Goal: Information Seeking & Learning: Learn about a topic

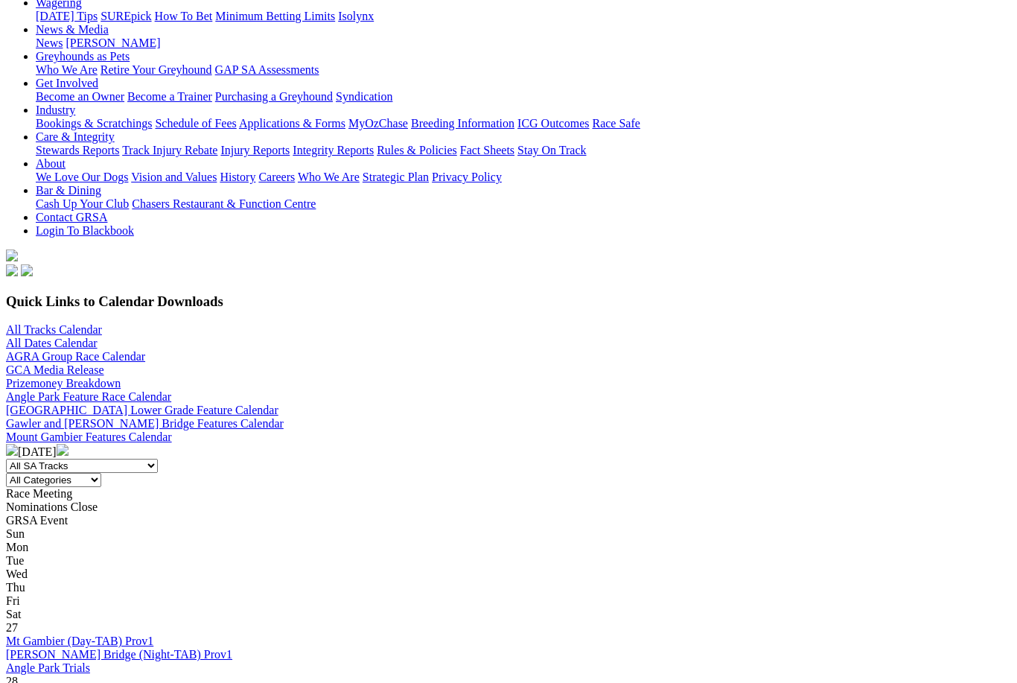
scroll to position [236, 0]
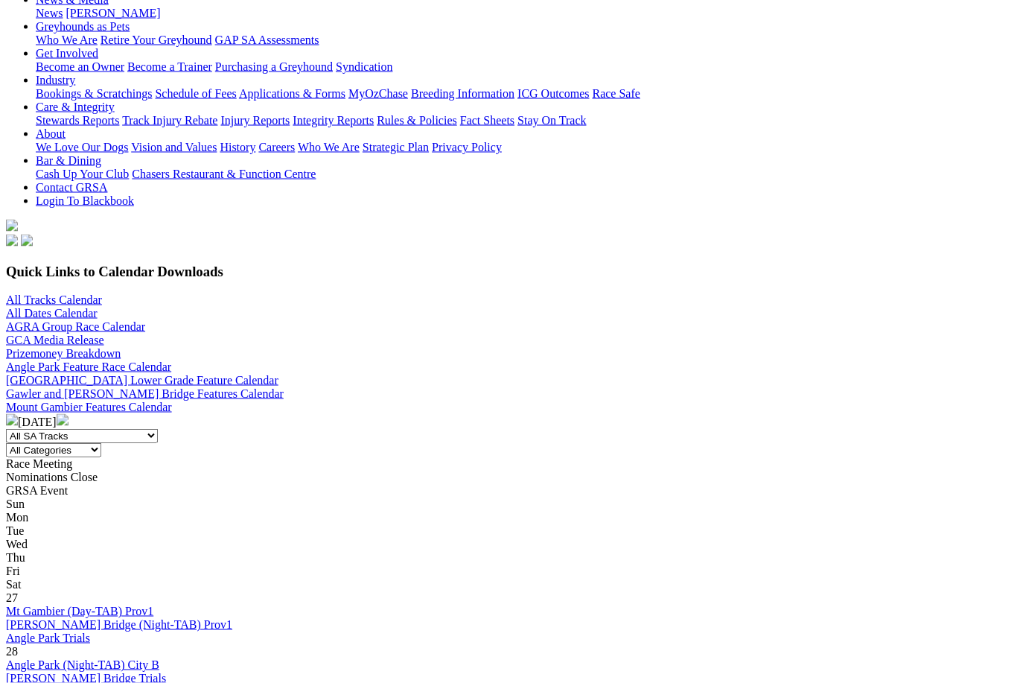
click at [158, 429] on select "All SA Tracks Angle Park Gawler Mount Gambier Murray Bridge Virginia GOTBA Cour…" at bounding box center [82, 436] width 152 height 14
select select "1"
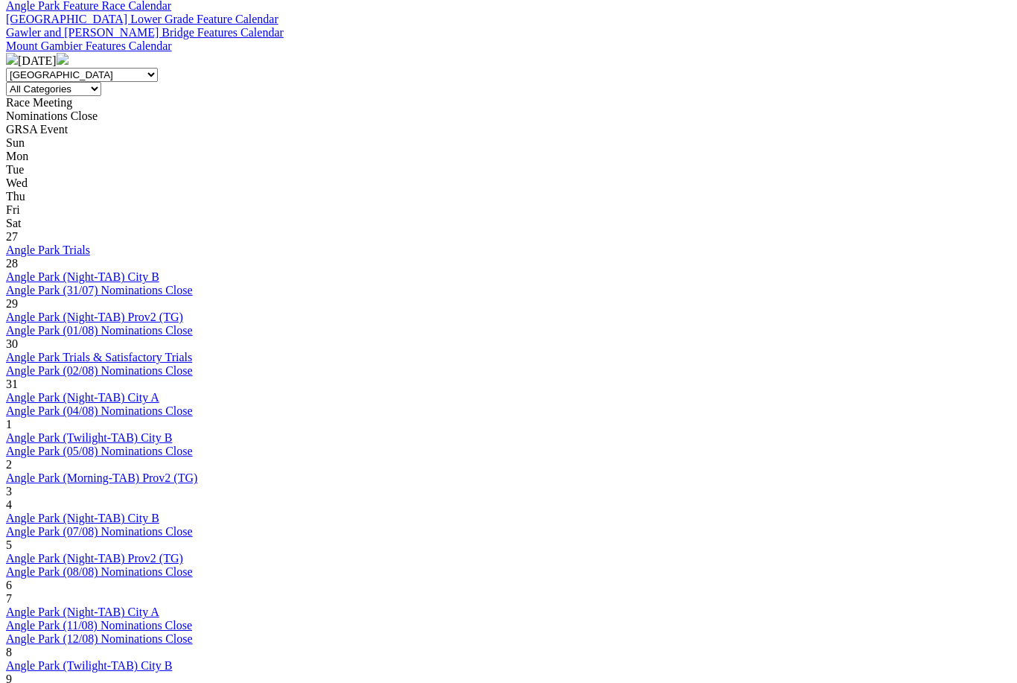
scroll to position [596, 0]
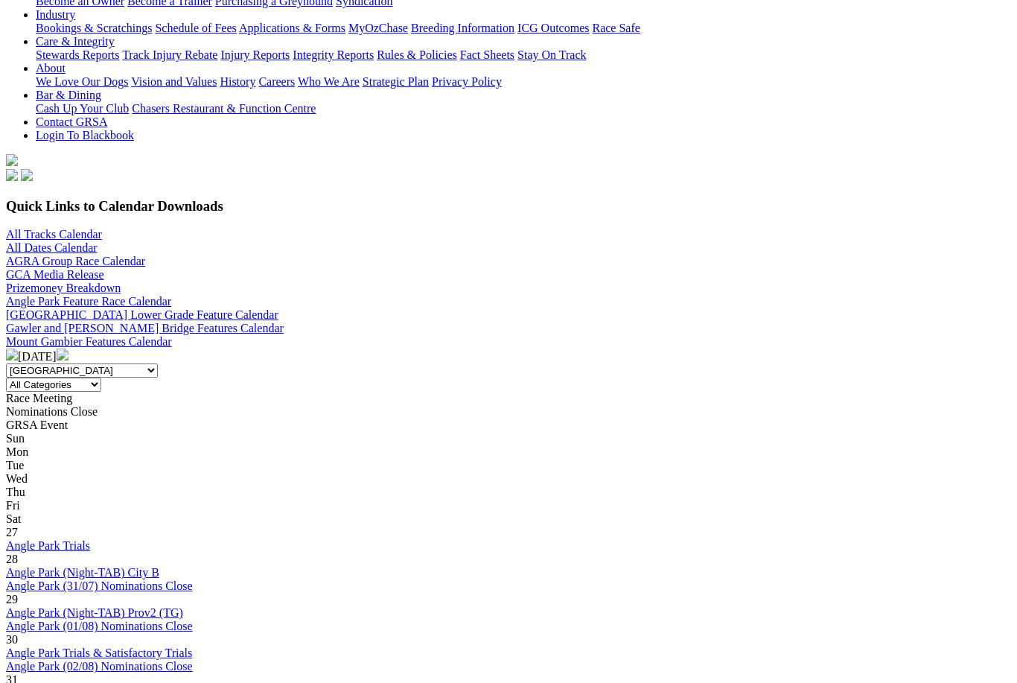
scroll to position [301, 0]
click at [69, 349] on img at bounding box center [63, 355] width 12 height 12
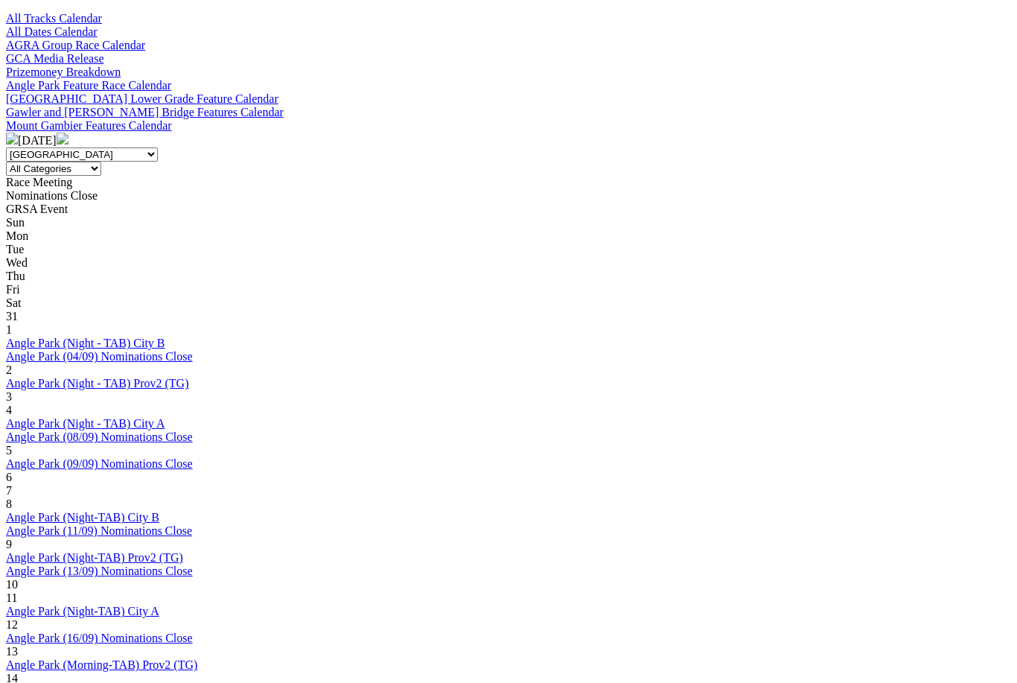
scroll to position [516, 0]
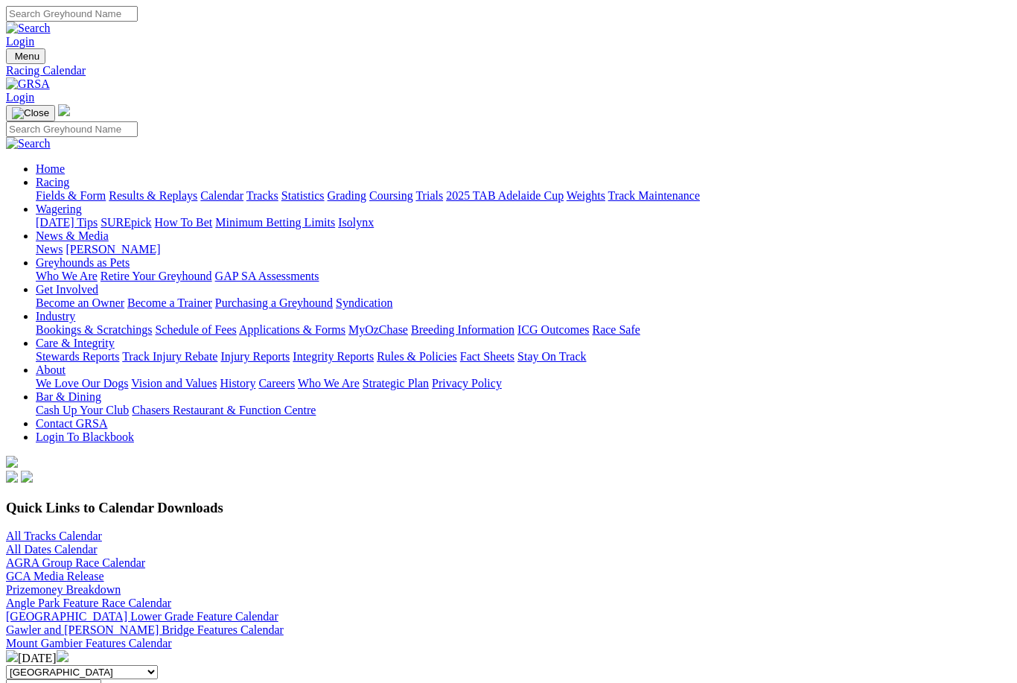
scroll to position [565, 0]
